Goal: Download file/media

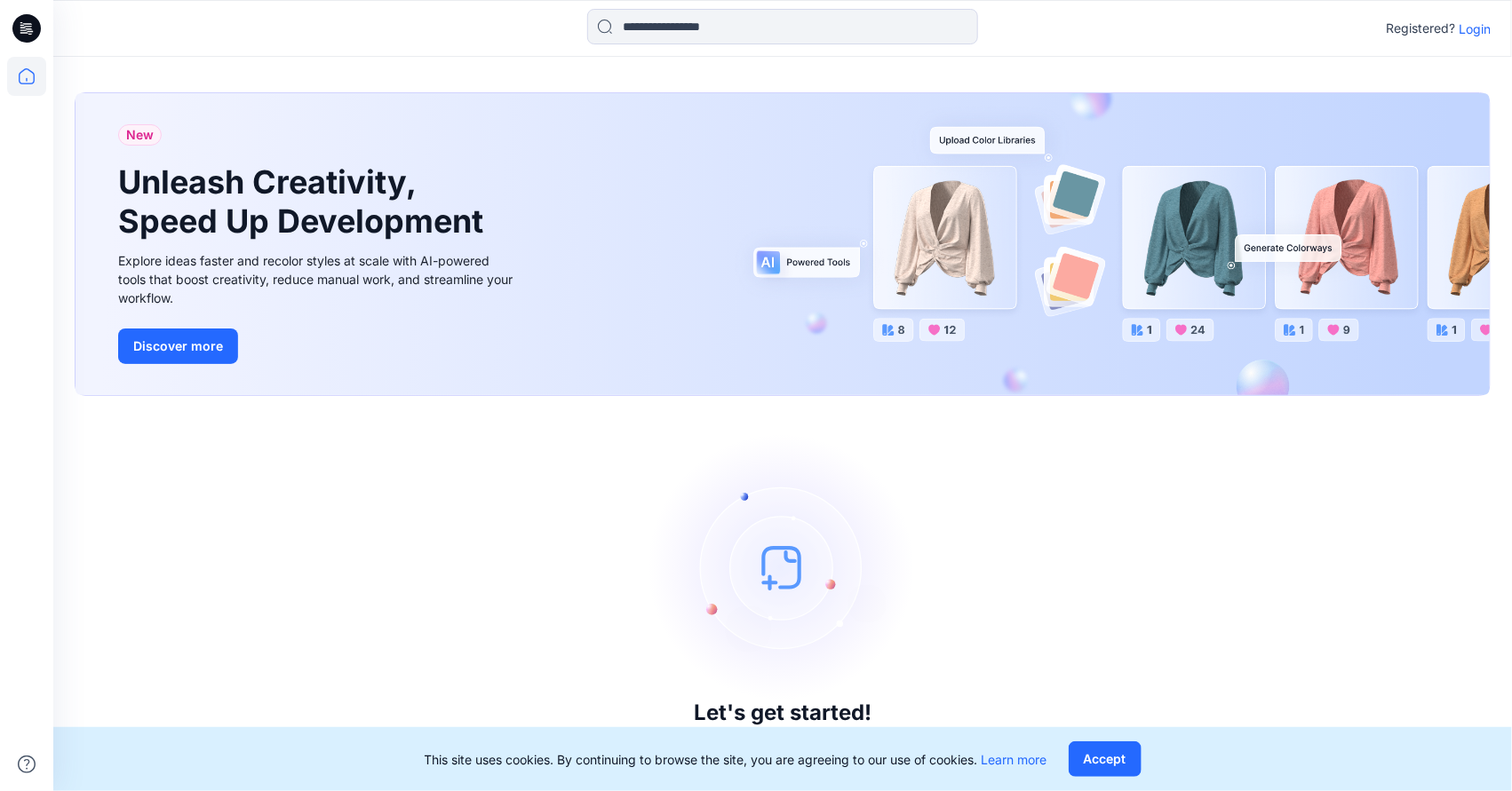
drag, startPoint x: 1272, startPoint y: 45, endPoint x: 1321, endPoint y: 67, distance: 53.7
click at [1327, 59] on div "Registered? Login New Unleash Creativity, Speed Up Development Explore ideas fa…" at bounding box center [756, 396] width 1512 height 791
click at [1479, 29] on p "Login" at bounding box center [1475, 29] width 32 height 19
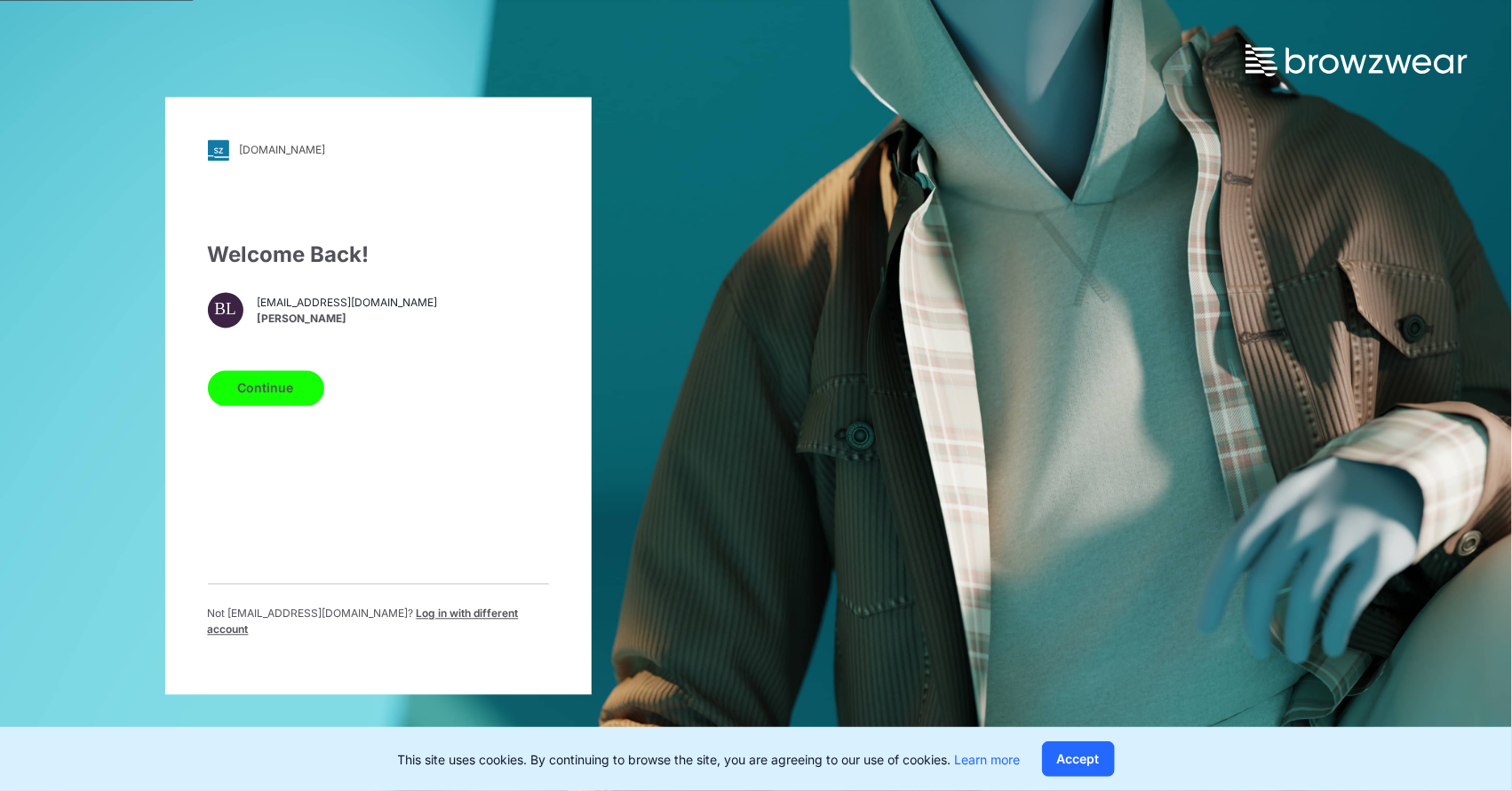
click at [287, 404] on button "Continue" at bounding box center [266, 388] width 117 height 36
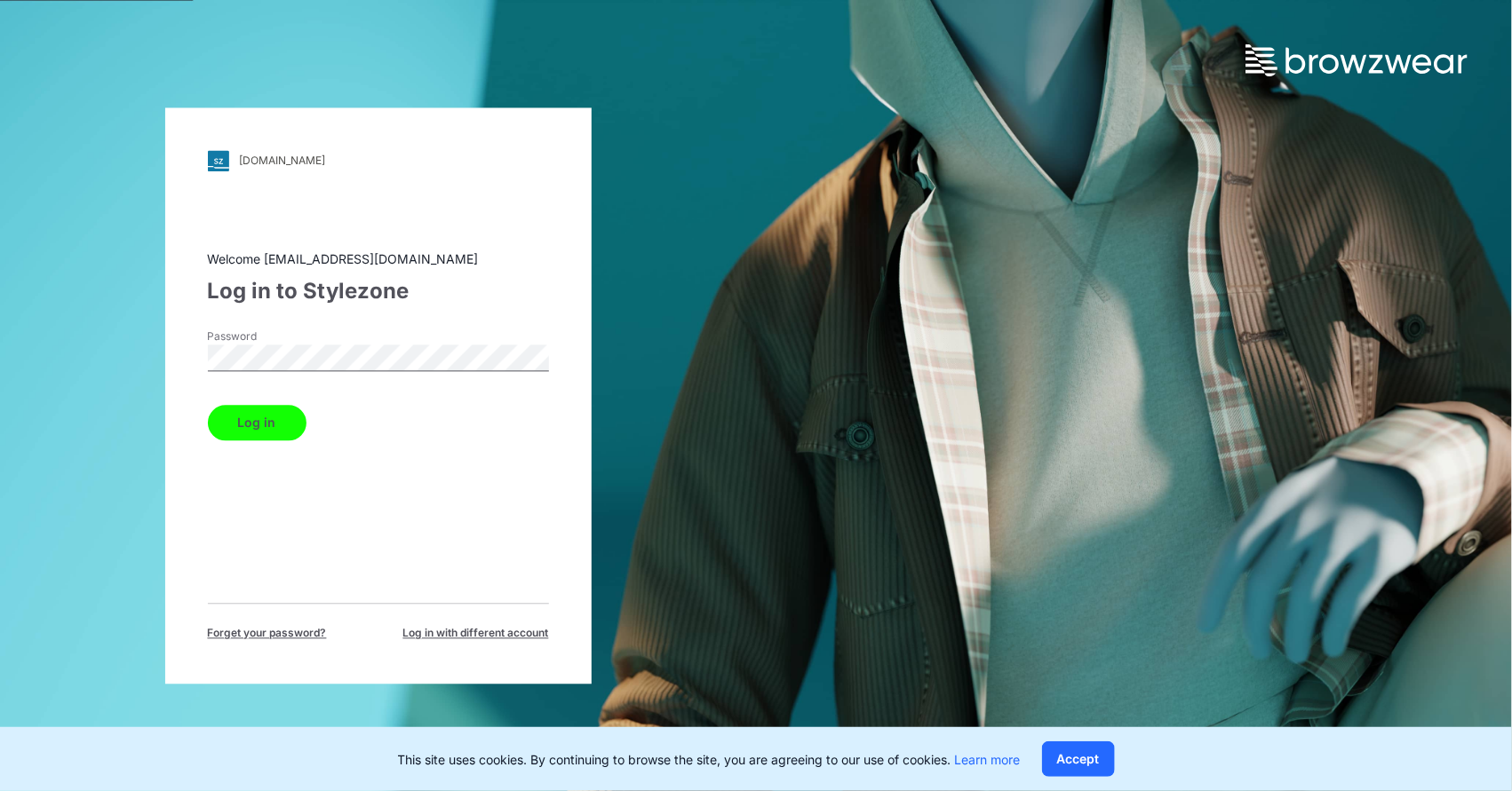
click at [256, 426] on button "Log in" at bounding box center [257, 423] width 99 height 36
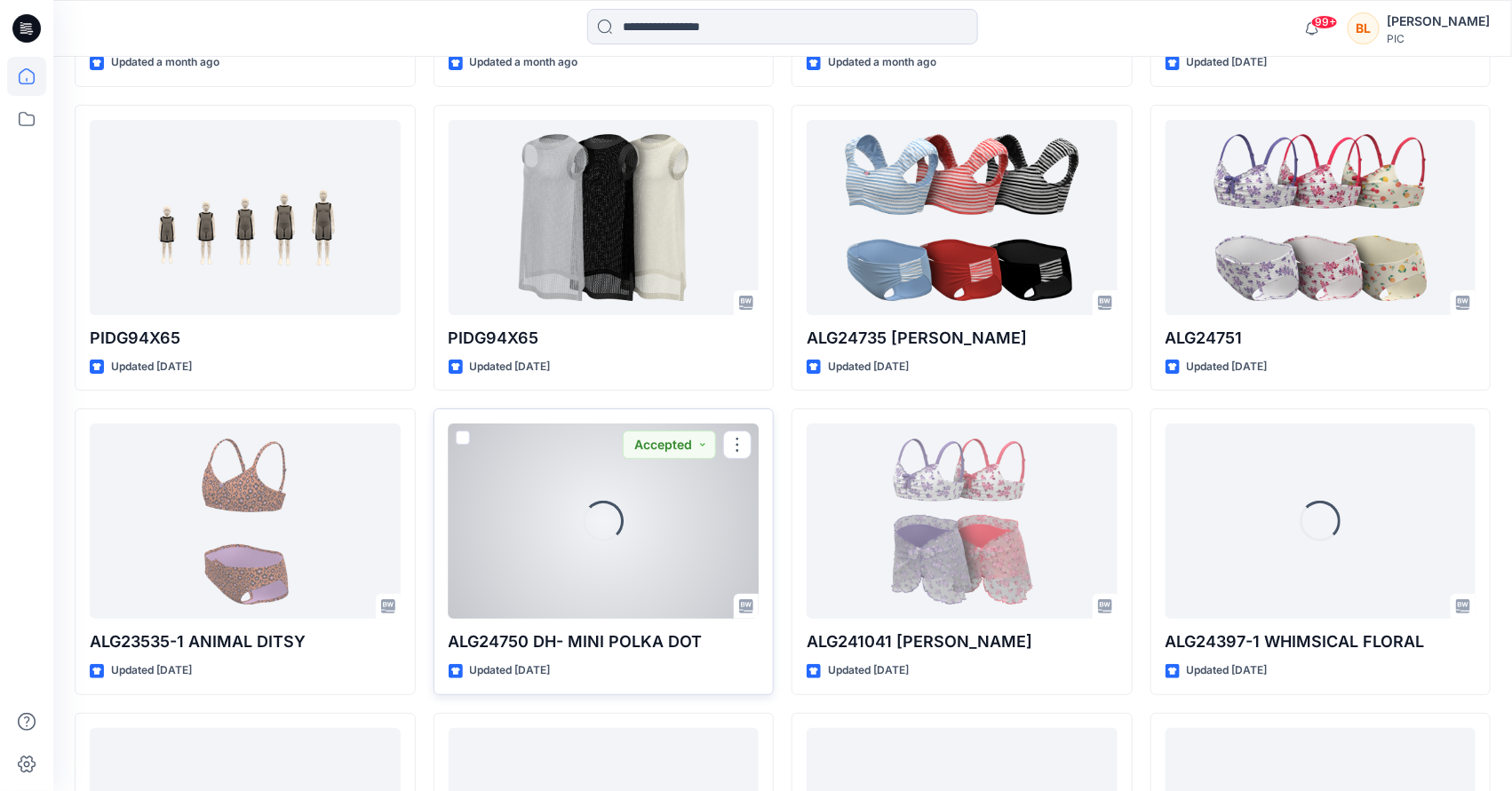
scroll to position [2920, 0]
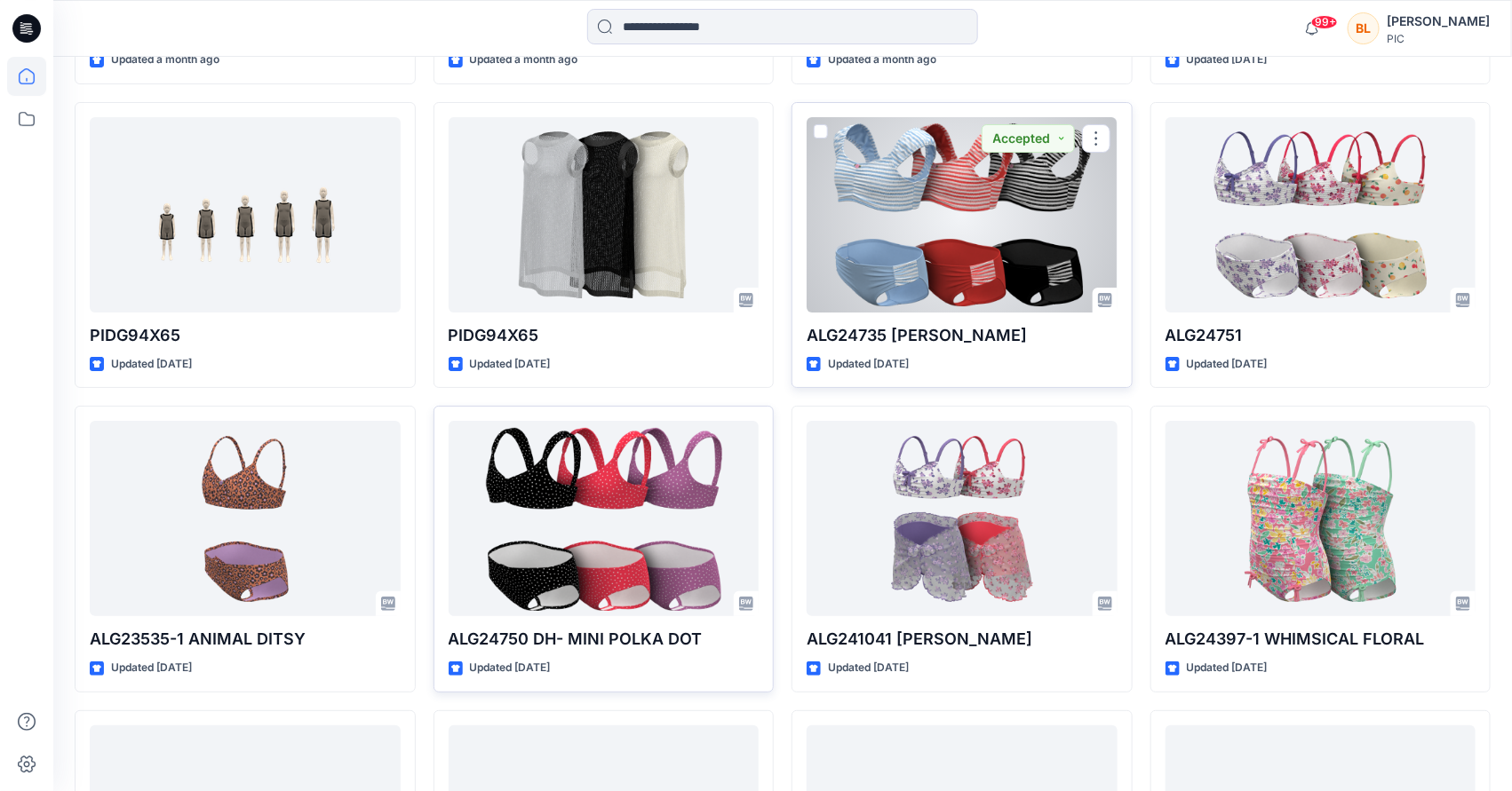
click at [937, 243] on div at bounding box center [961, 215] width 311 height 195
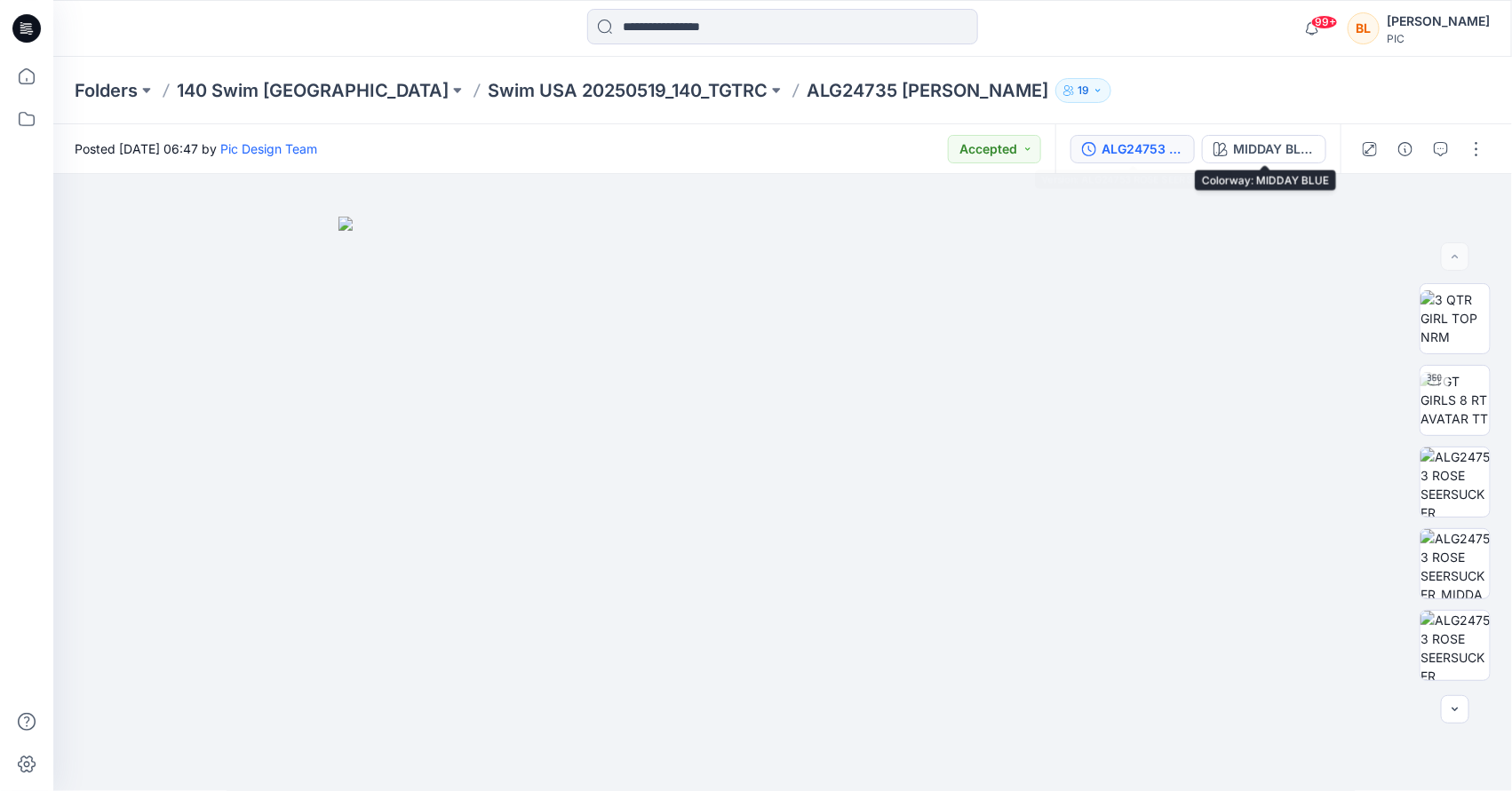
click at [1183, 147] on div "ALG24753 [PERSON_NAME]" at bounding box center [1142, 150] width 82 height 20
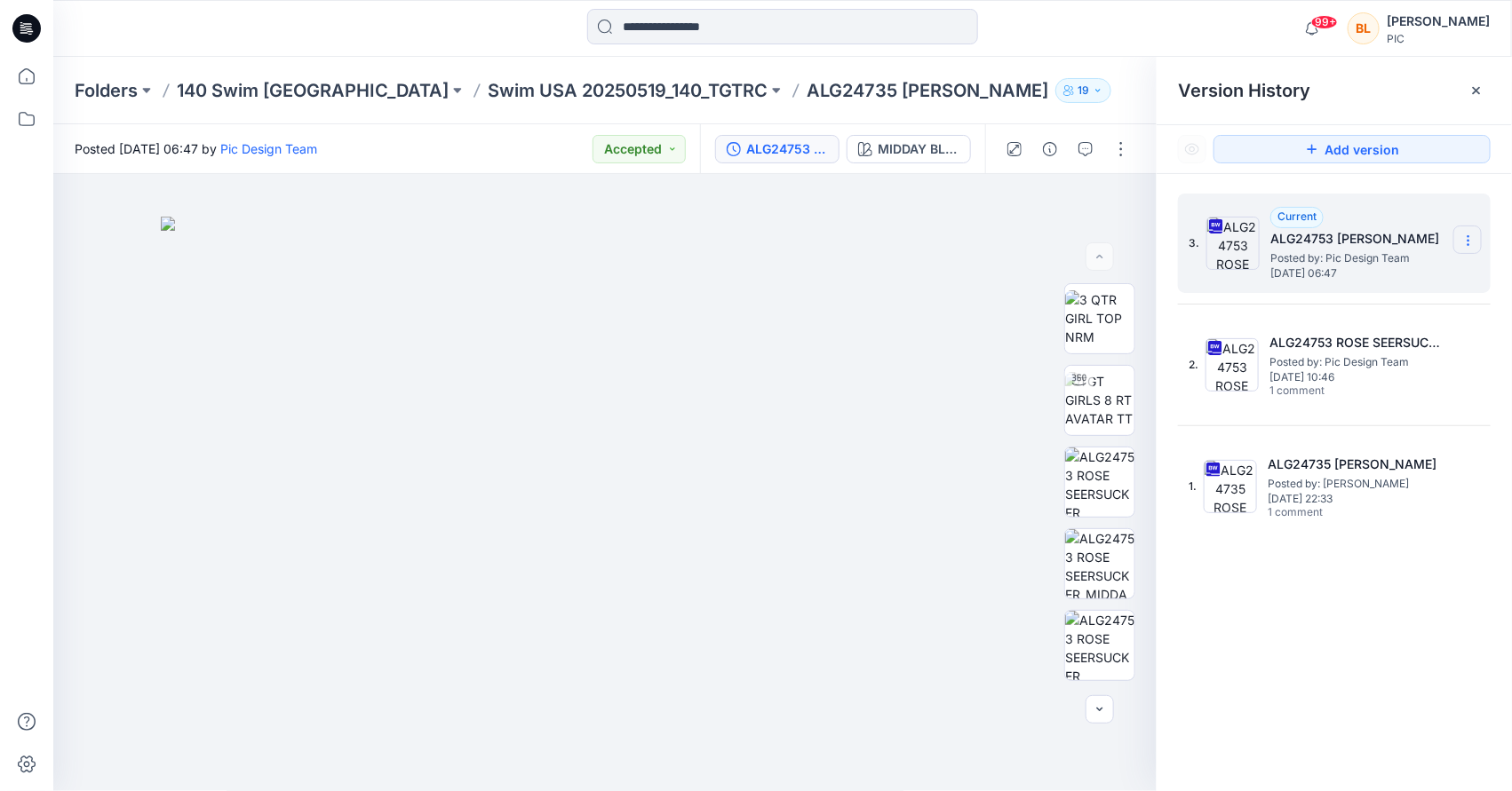
click at [1466, 241] on icon at bounding box center [1468, 241] width 14 height 14
drag, startPoint x: 1314, startPoint y: 272, endPoint x: 1275, endPoint y: 283, distance: 40.5
click at [1314, 272] on span "Download Source BW File" at bounding box center [1378, 275] width 149 height 21
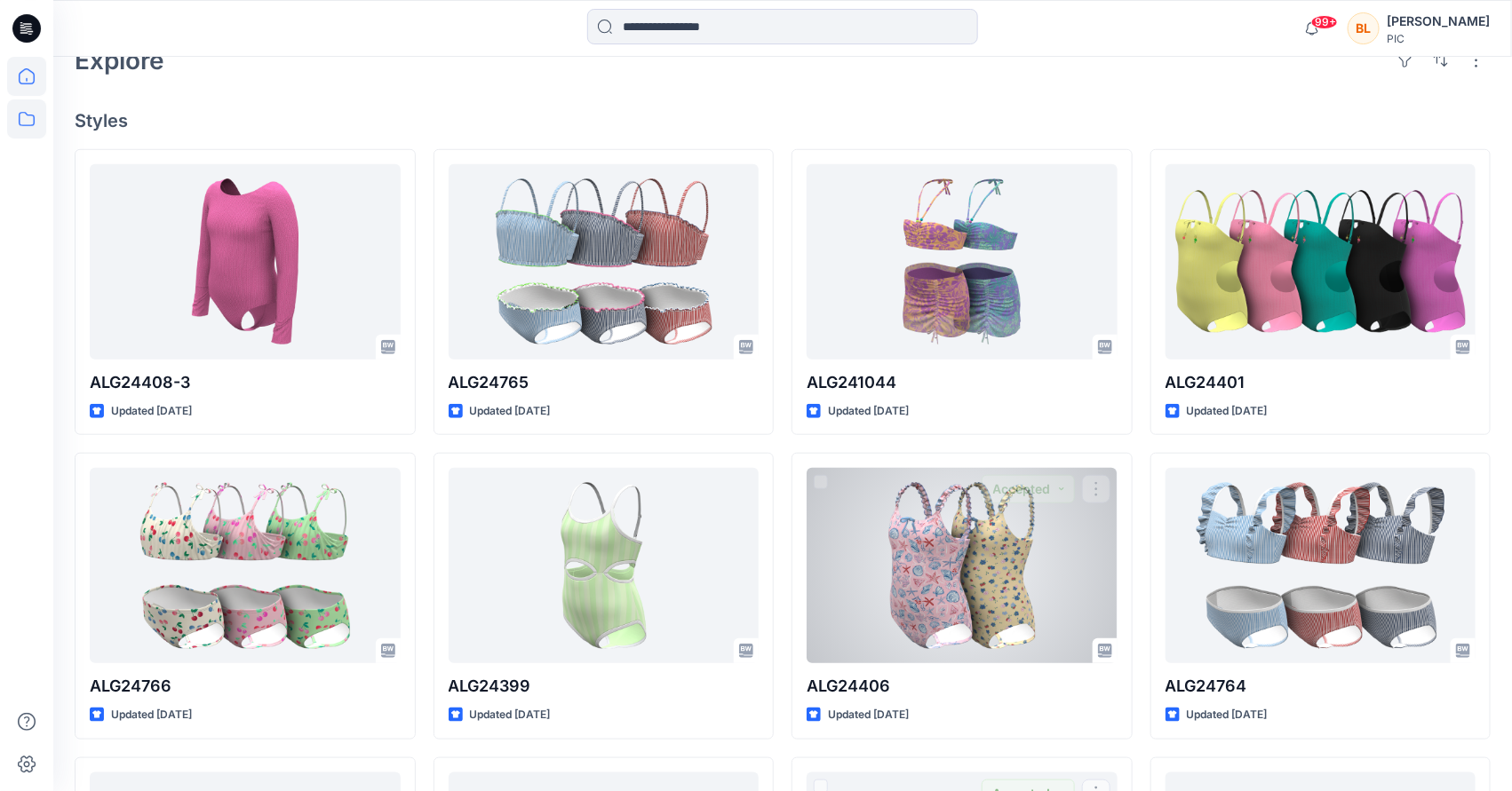
scroll to position [380, 0]
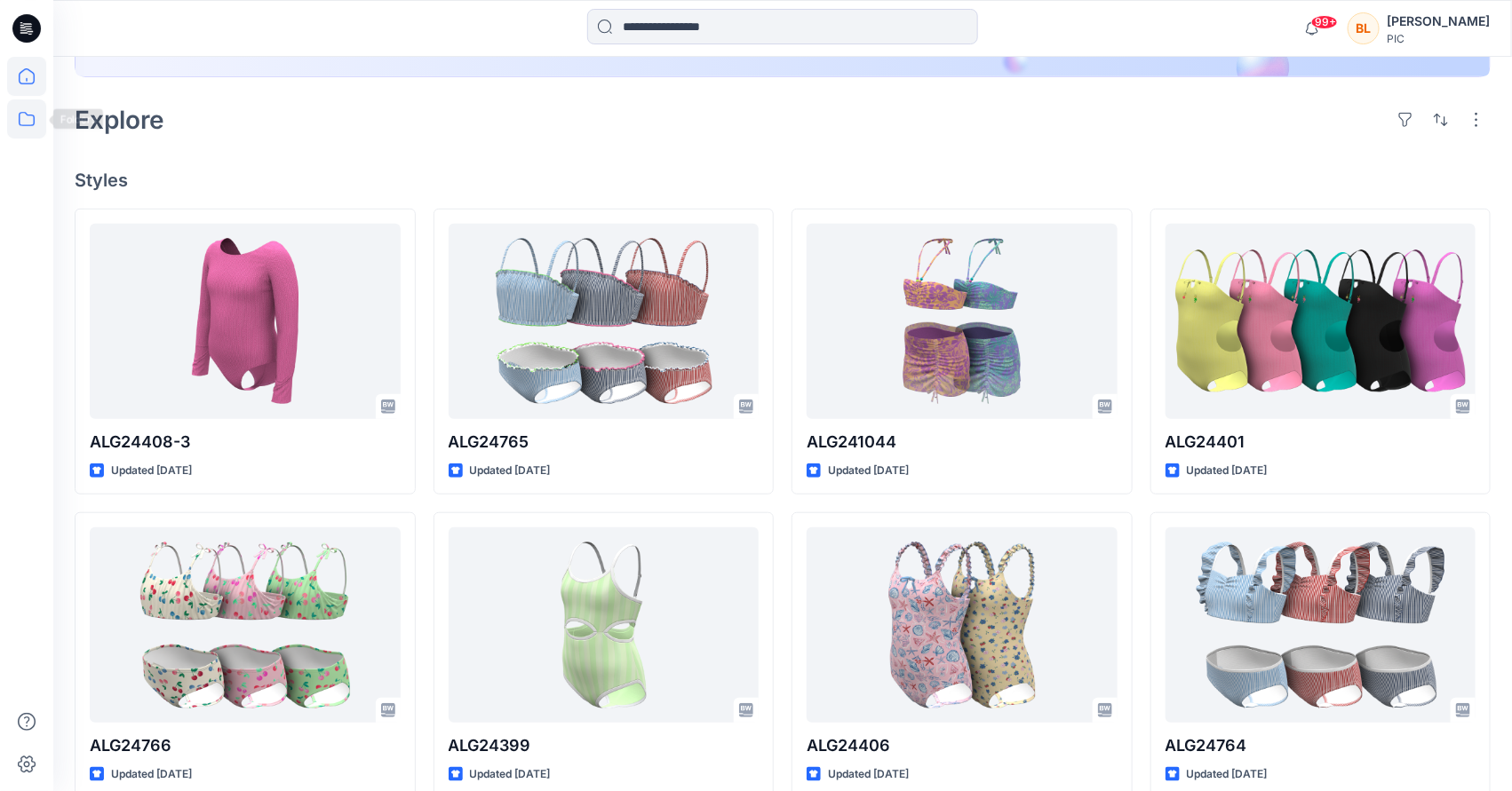
click at [23, 131] on icon at bounding box center [27, 119] width 39 height 39
